Goal: Task Accomplishment & Management: Use online tool/utility

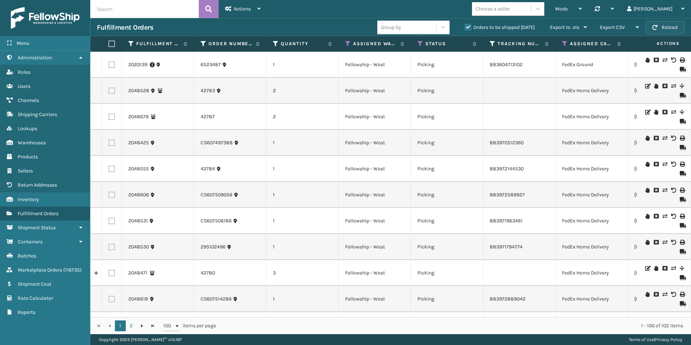
click at [660, 25] on button "Reload" at bounding box center [665, 27] width 39 height 13
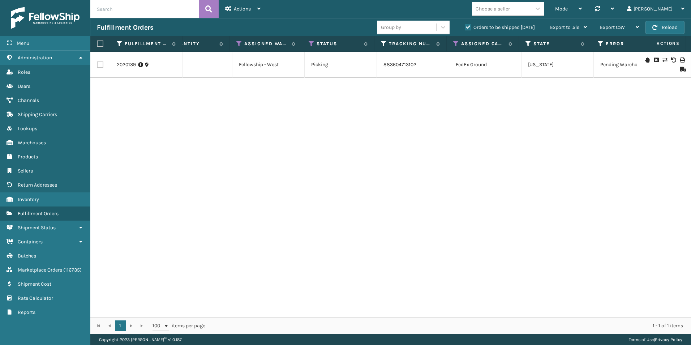
scroll to position [0, 106]
click at [458, 43] on icon at bounding box center [459, 43] width 6 height 7
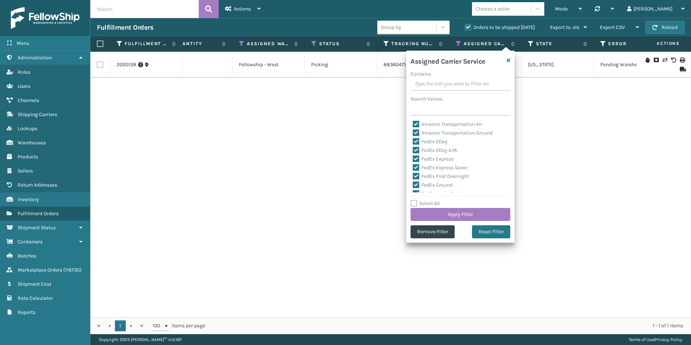
click at [415, 203] on label "Select All" at bounding box center [425, 203] width 29 height 6
click at [415, 200] on input "Select All" at bounding box center [465, 199] width 108 height 1
checkbox input "true"
click at [415, 203] on label "Select All" at bounding box center [425, 203] width 29 height 6
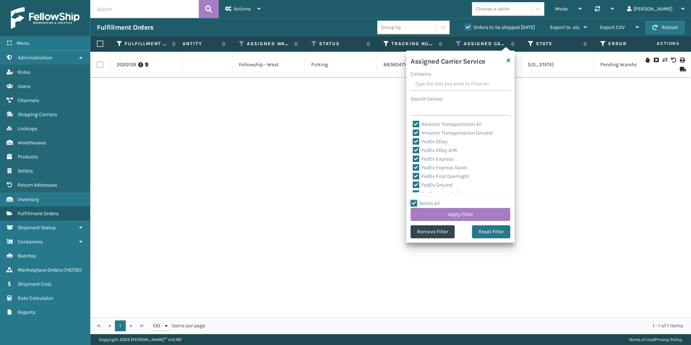
click at [415, 200] on input "Select All" at bounding box center [465, 199] width 108 height 1
checkbox input "false"
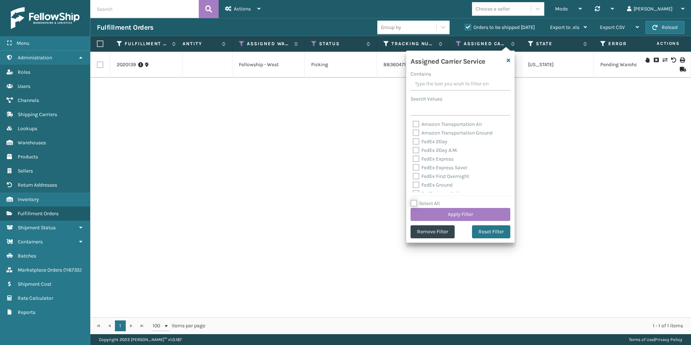
checkbox input "false"
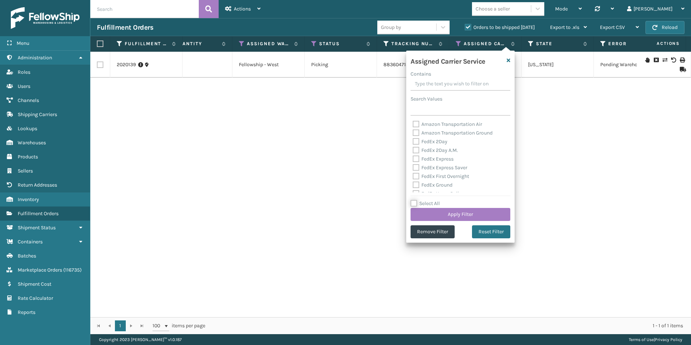
checkbox input "false"
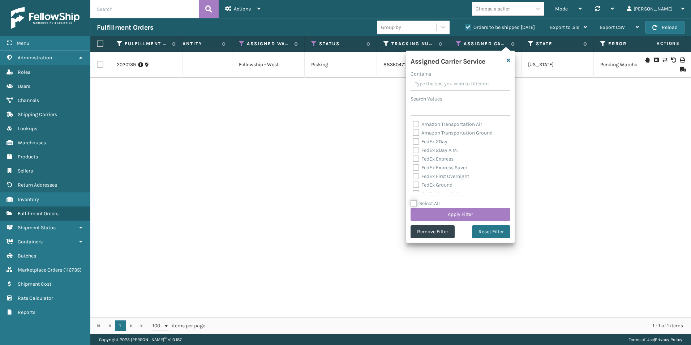
checkbox input "false"
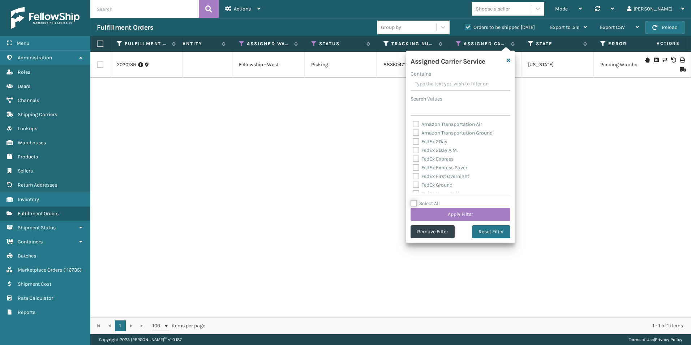
checkbox input "false"
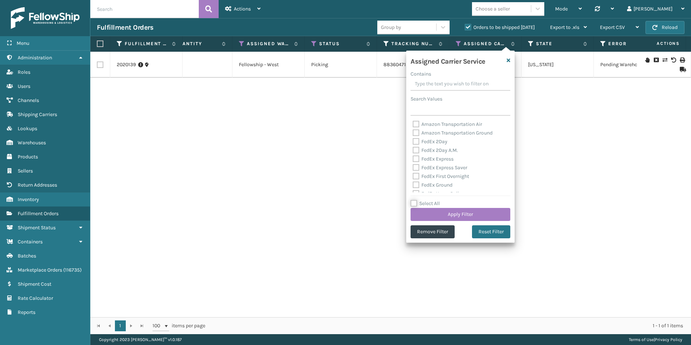
checkbox input "false"
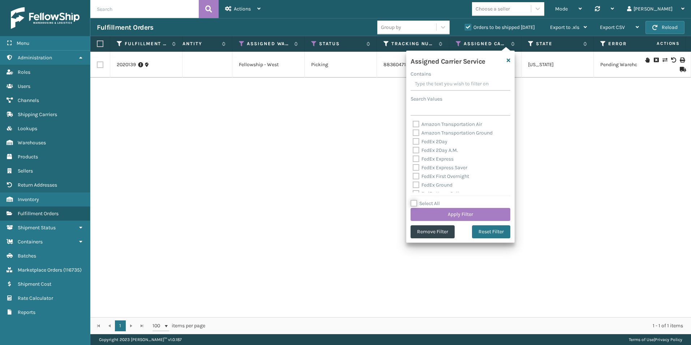
checkbox input "false"
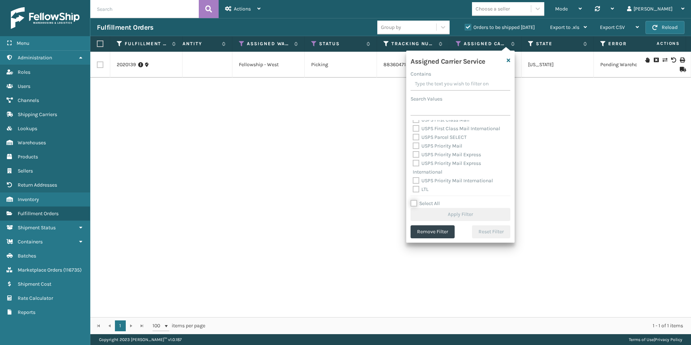
scroll to position [223, 0]
click at [415, 188] on label "LTL" at bounding box center [421, 188] width 16 height 6
click at [413, 188] on input "LTL" at bounding box center [413, 186] width 0 height 5
checkbox input "true"
click at [460, 213] on button "Apply Filter" at bounding box center [461, 214] width 100 height 13
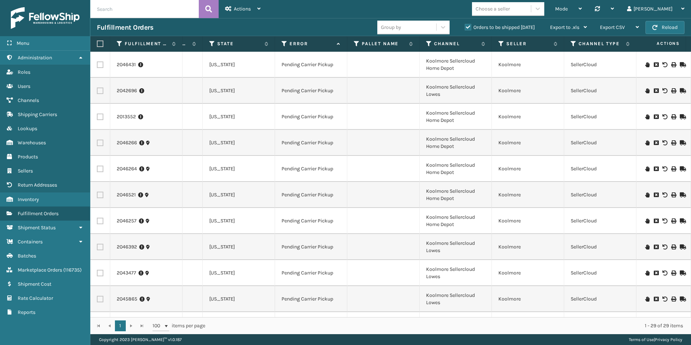
scroll to position [0, 0]
